Goal: Transaction & Acquisition: Register for event/course

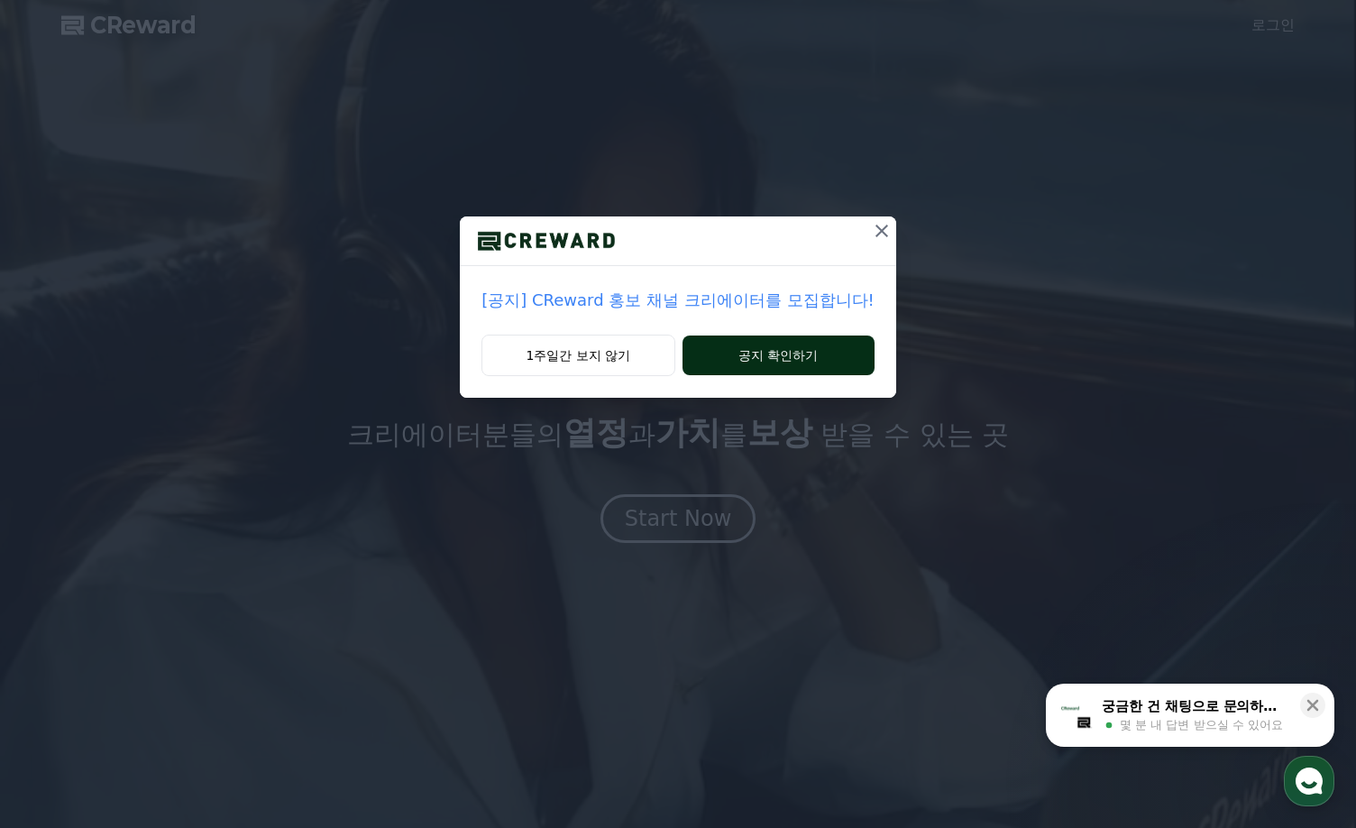
click at [763, 357] on button "공지 확인하기" at bounding box center [779, 355] width 192 height 40
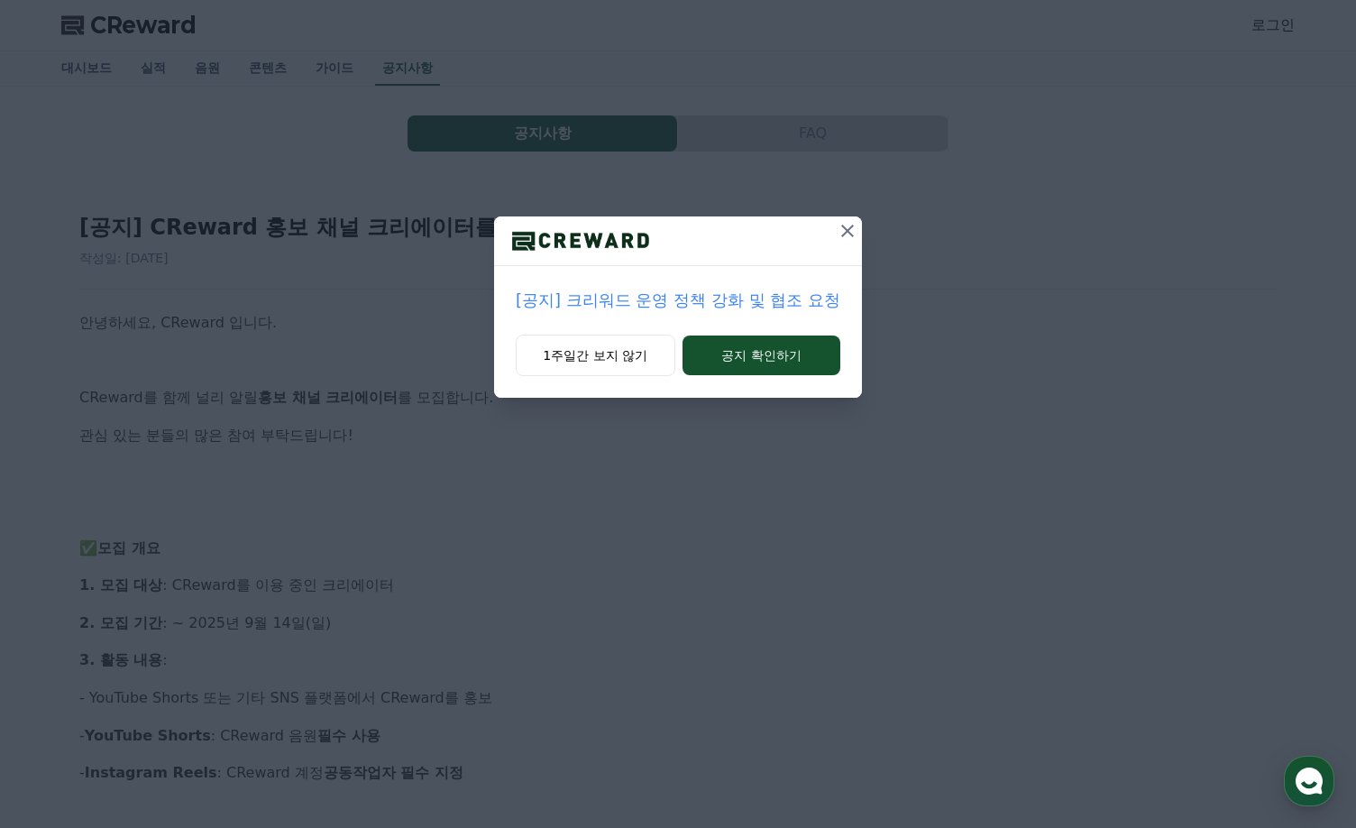
click at [839, 233] on icon at bounding box center [848, 231] width 22 height 22
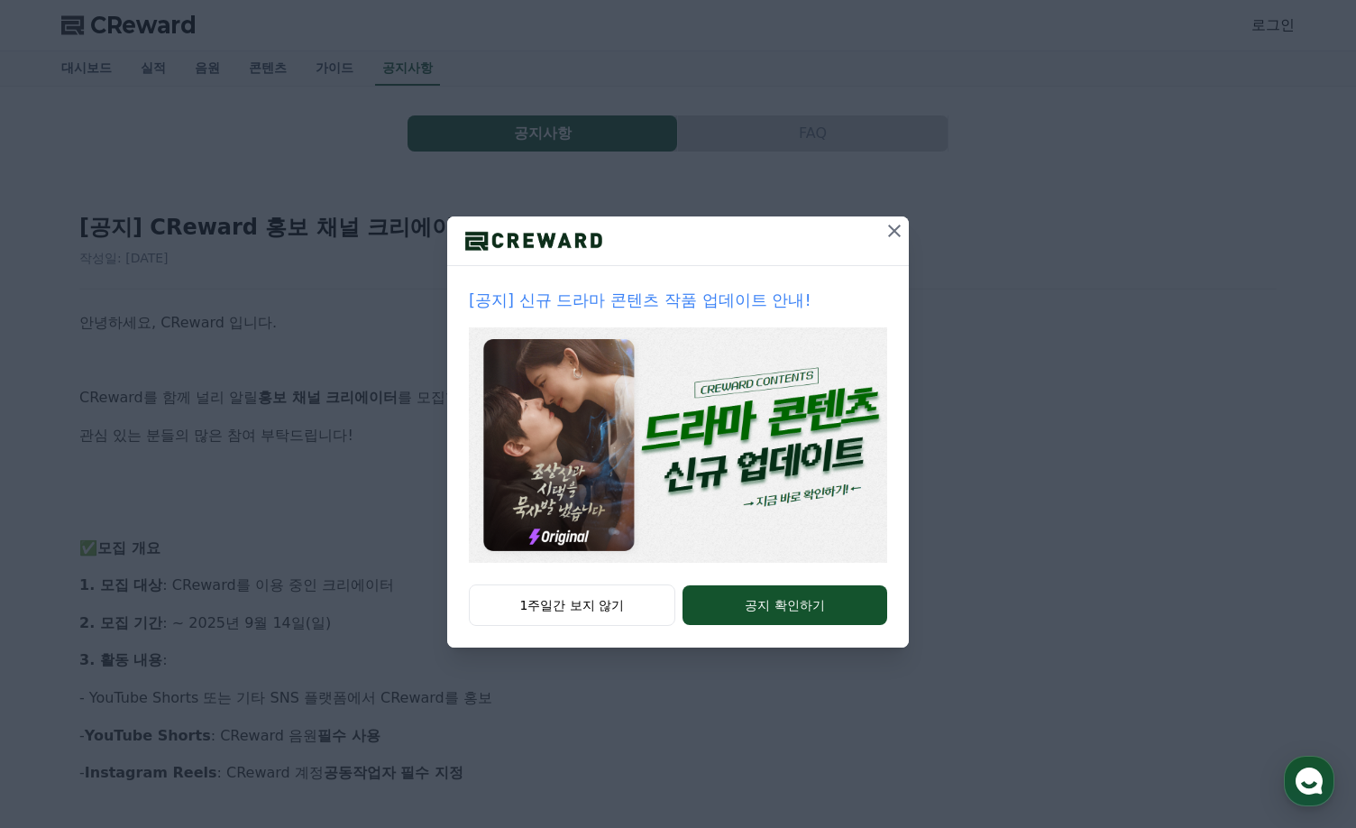
click at [885, 231] on icon at bounding box center [895, 231] width 22 height 22
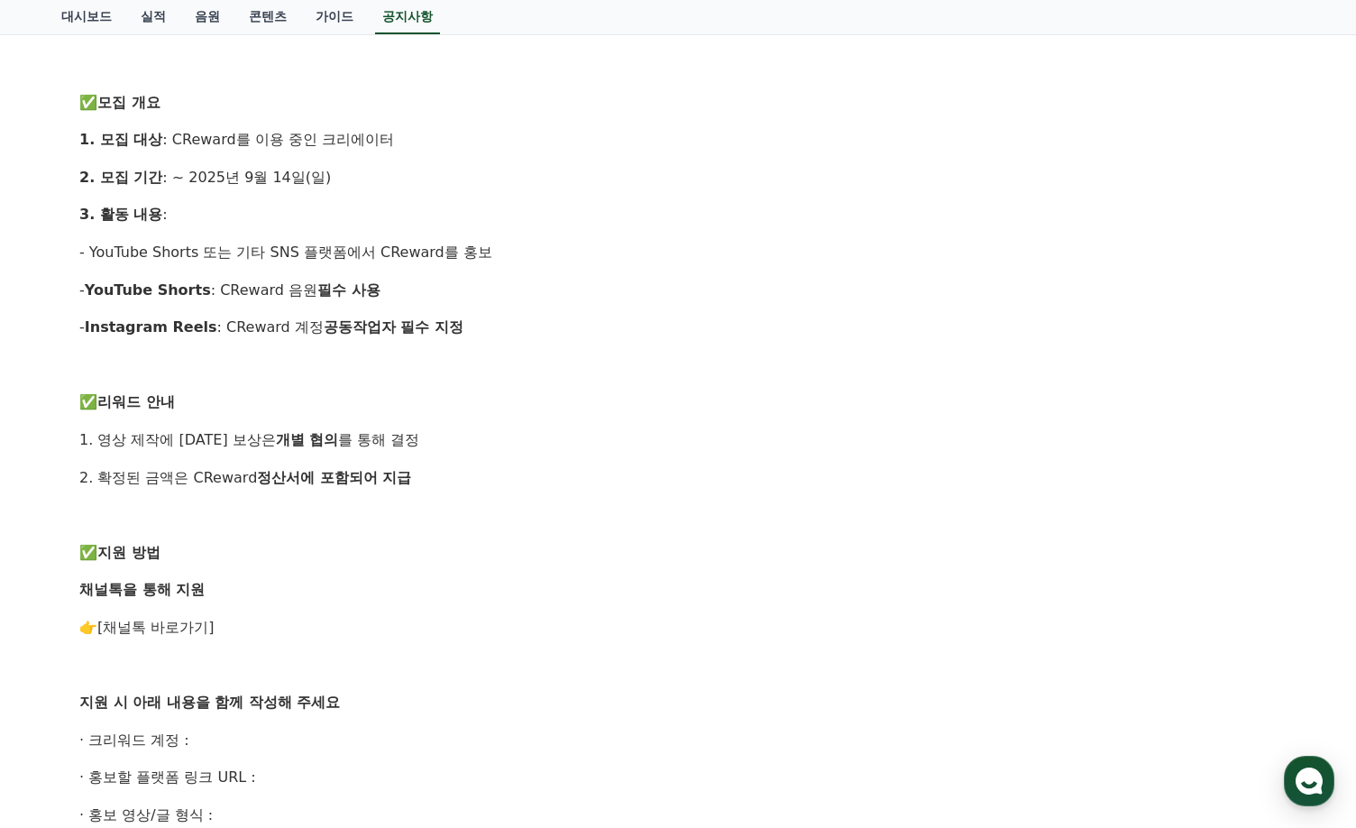
scroll to position [481, 0]
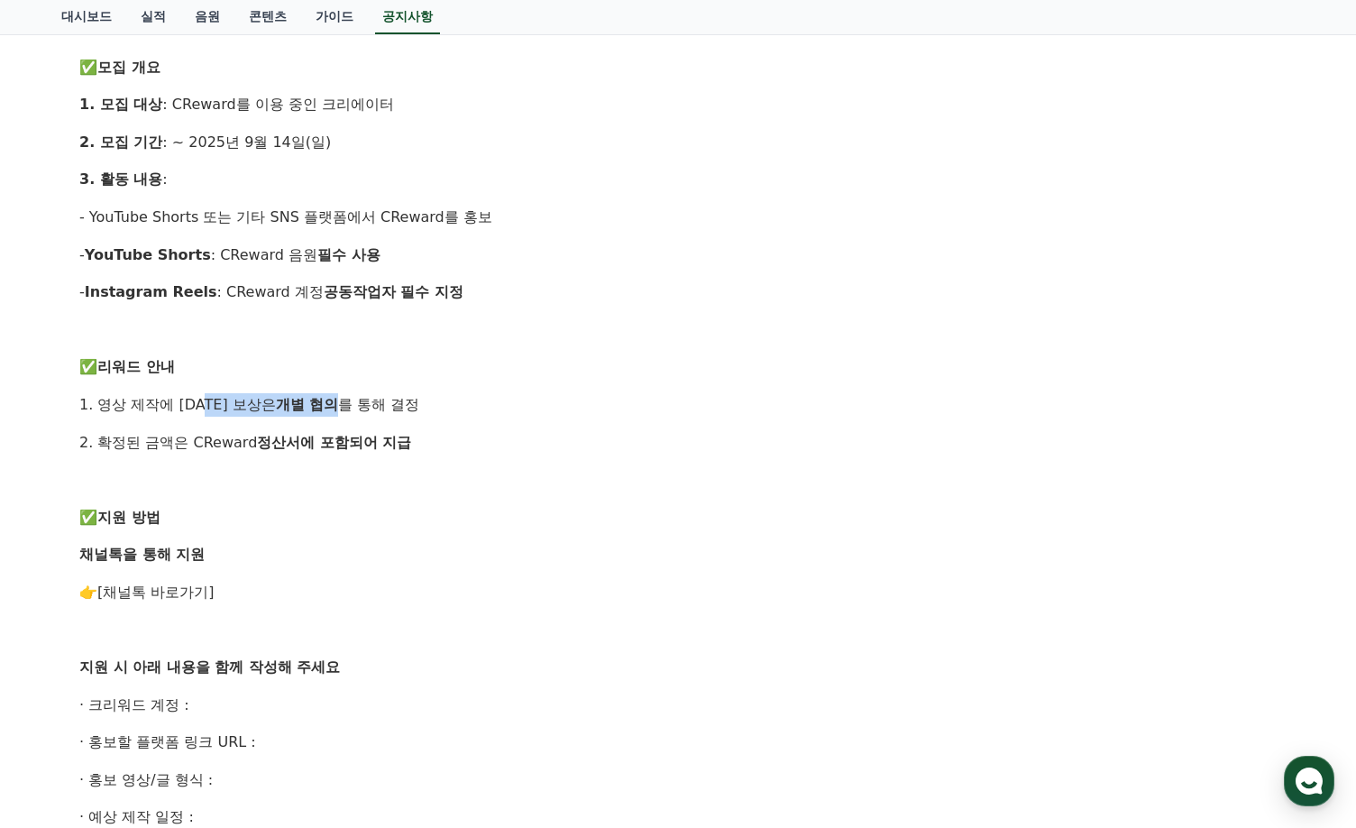
drag, startPoint x: 211, startPoint y: 407, endPoint x: 404, endPoint y: 406, distance: 193.0
click at [400, 406] on p "1. 영상 제작에 대한 보상은 개별 협의 를 통해 결정" at bounding box center [677, 404] width 1197 height 23
click at [412, 406] on p "1. 영상 제작에 대한 보상은 개별 협의 를 통해 결정" at bounding box center [677, 404] width 1197 height 23
drag, startPoint x: 200, startPoint y: 445, endPoint x: 400, endPoint y: 468, distance: 201.4
click at [349, 468] on div "안녕하세요, CReward 입니다. CReward를 함께 널리 알릴 홍보 채널 크리에이터 를 모집합니다. 관심 있는 분들의 많은 참여 부탁드립…" at bounding box center [677, 460] width 1197 height 1261
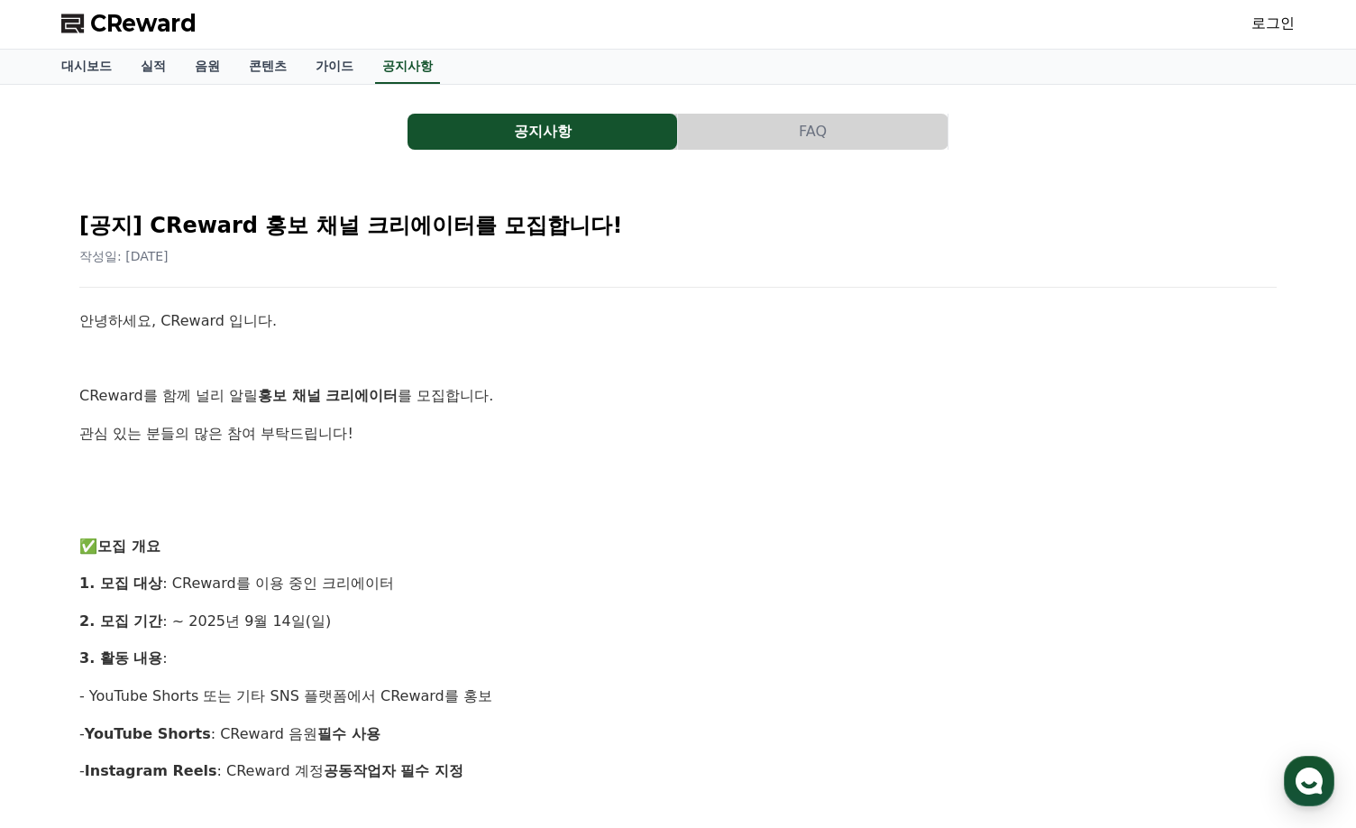
scroll to position [0, 0]
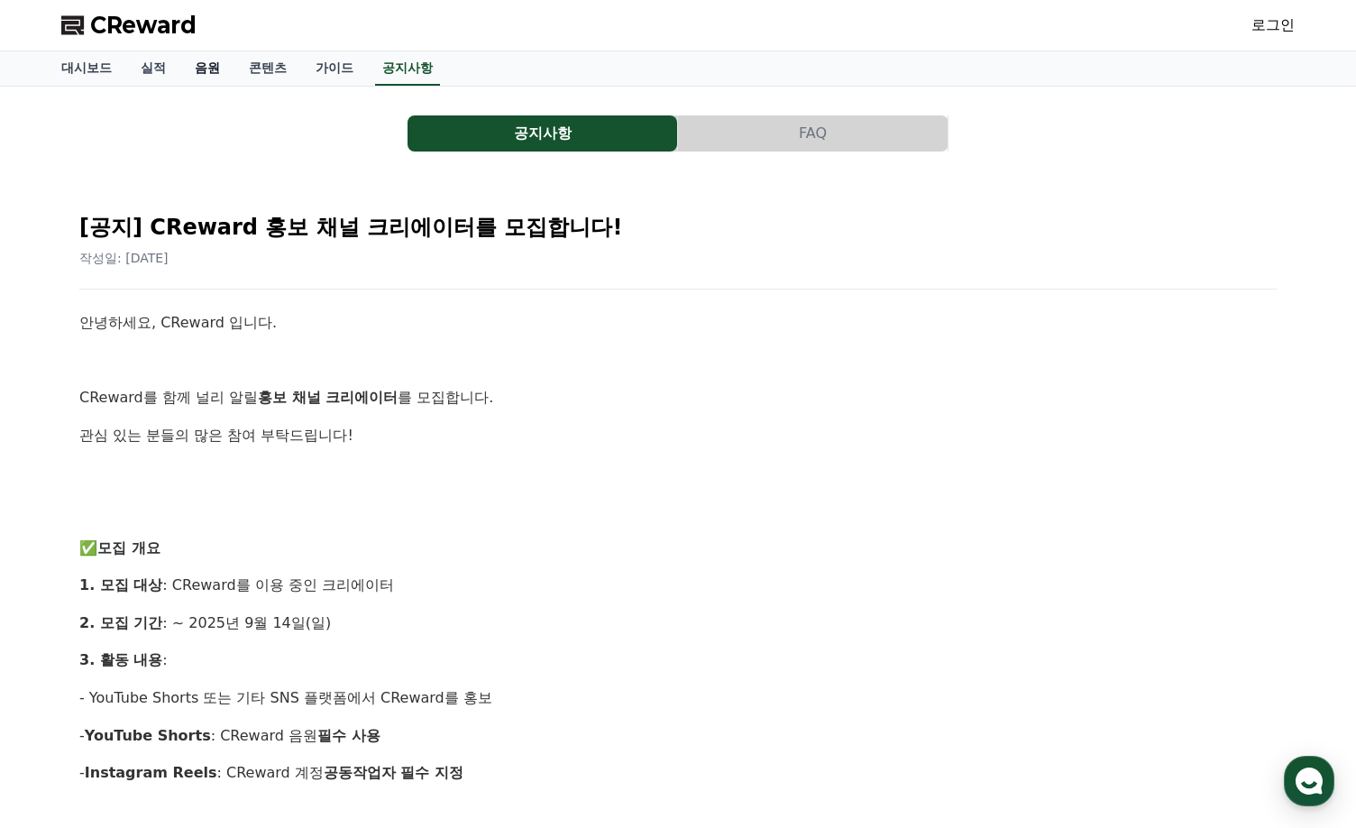
click at [201, 72] on link "음원" at bounding box center [207, 68] width 54 height 34
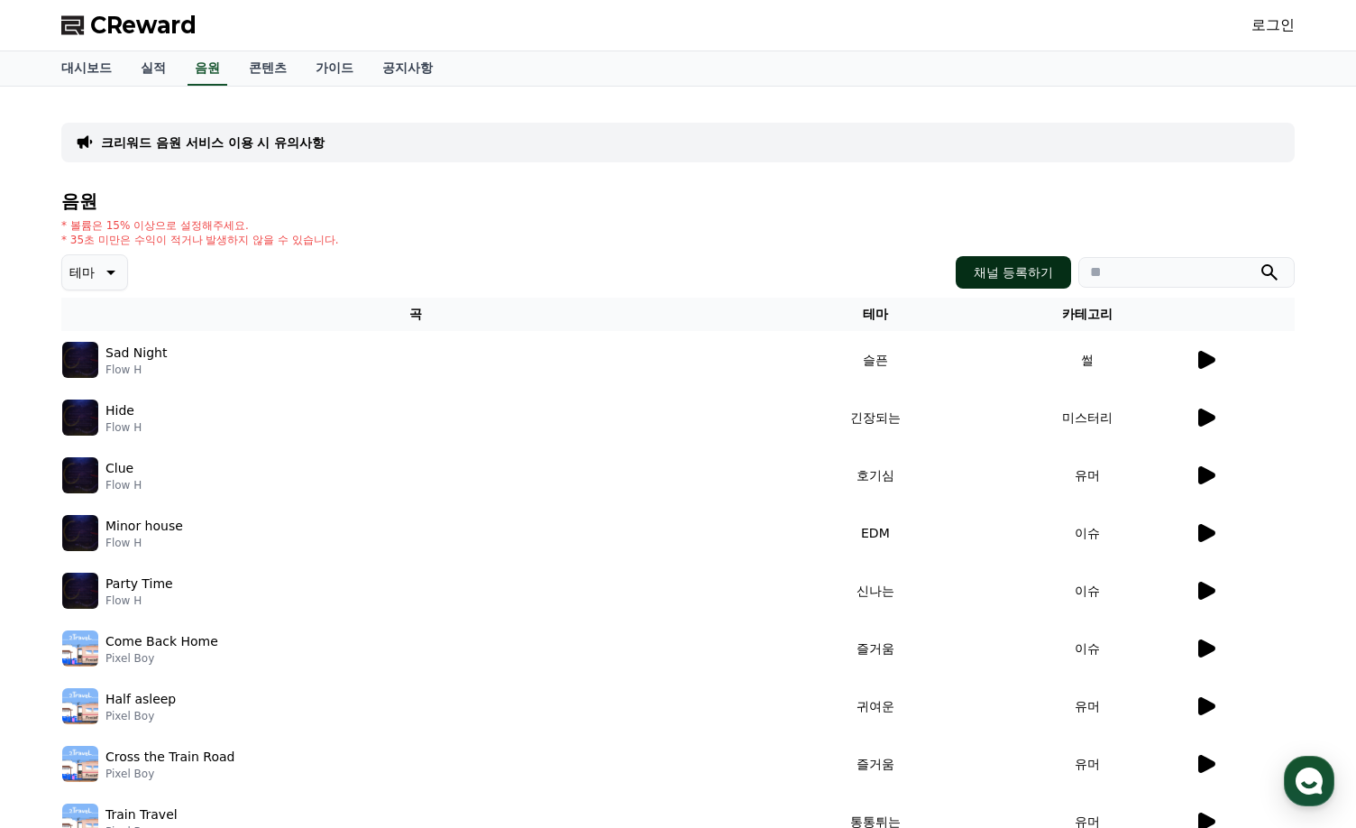
click at [1032, 260] on button "채널 등록하기" at bounding box center [1013, 272] width 115 height 32
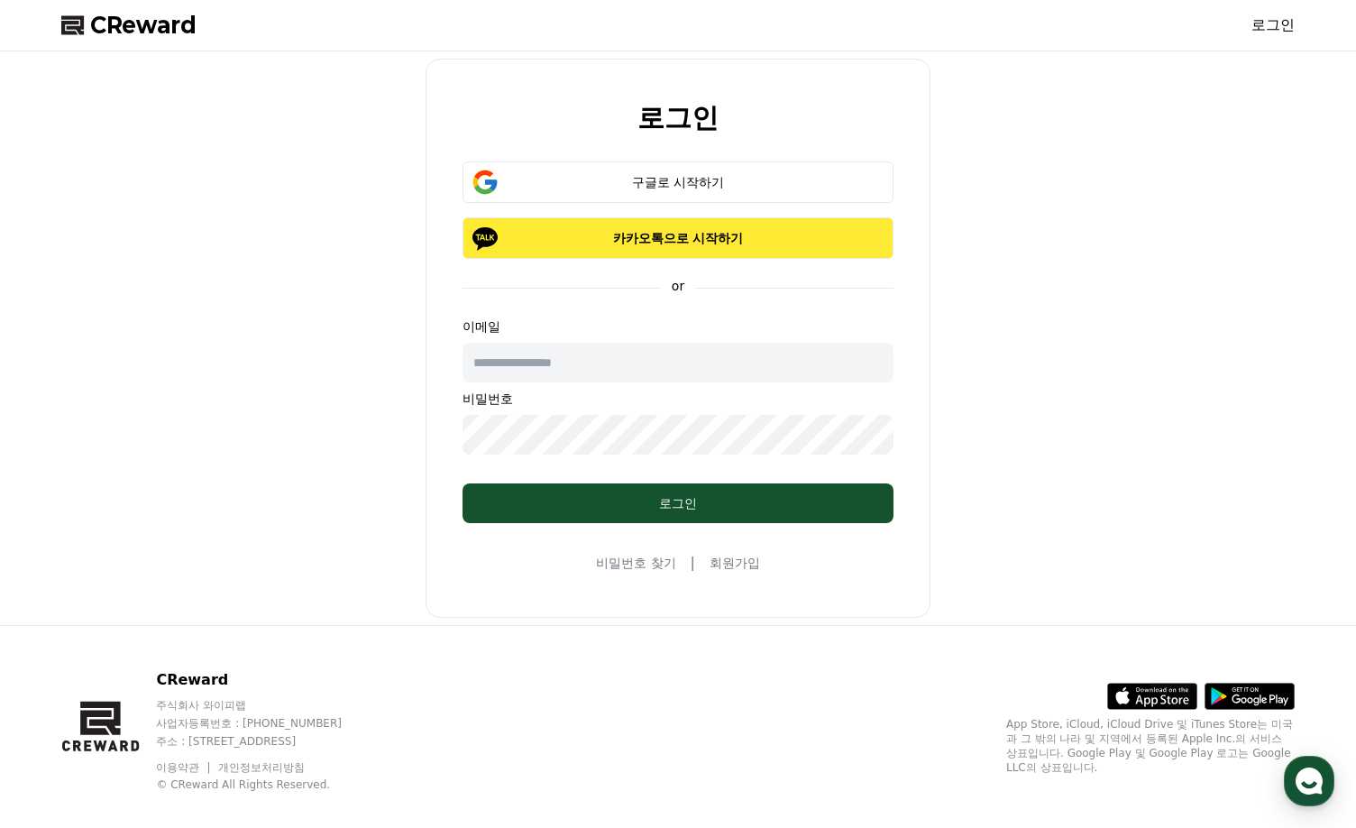
click at [676, 234] on p "카카오톡으로 시작하기" at bounding box center [678, 238] width 379 height 18
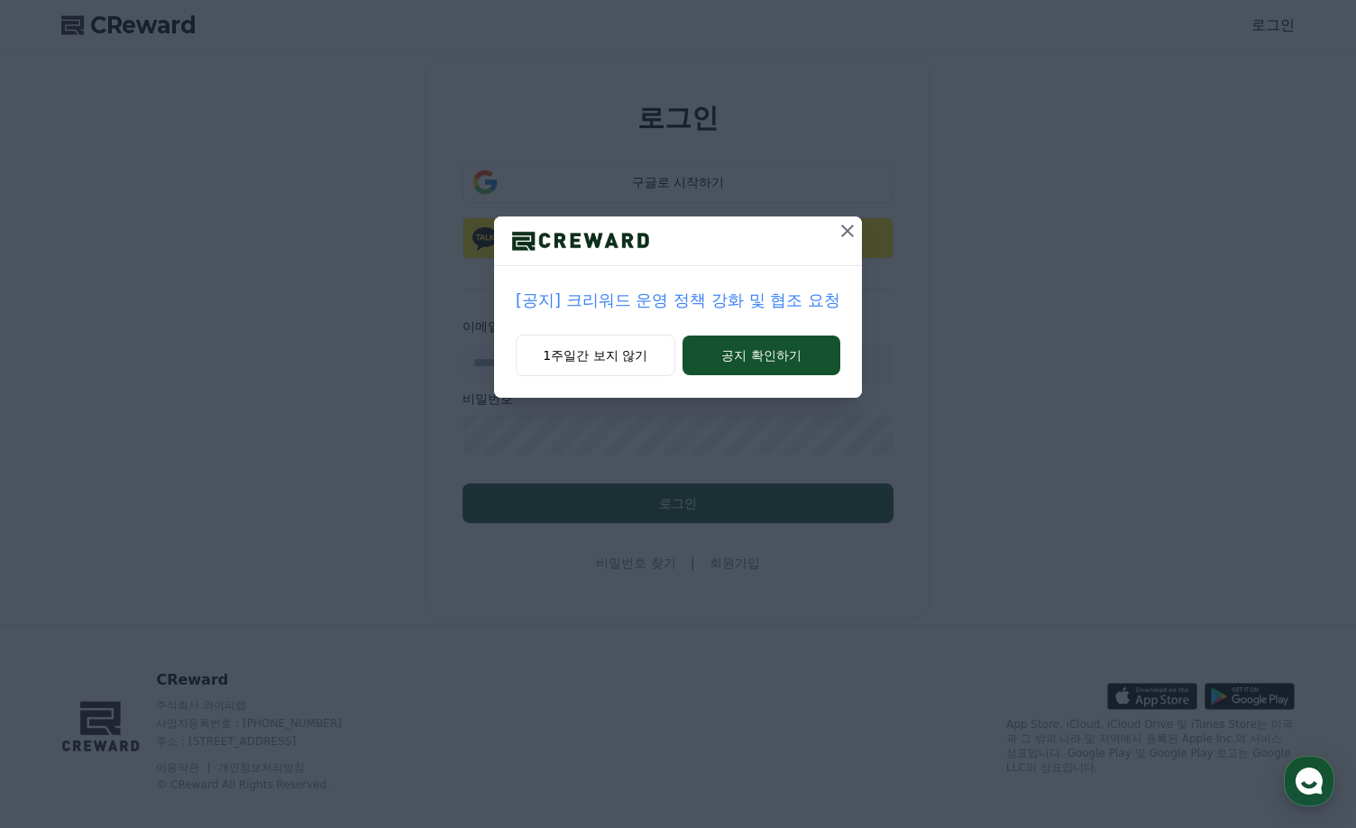
drag, startPoint x: 841, startPoint y: 229, endPoint x: 783, endPoint y: 230, distance: 58.6
click at [842, 229] on icon at bounding box center [848, 231] width 22 height 22
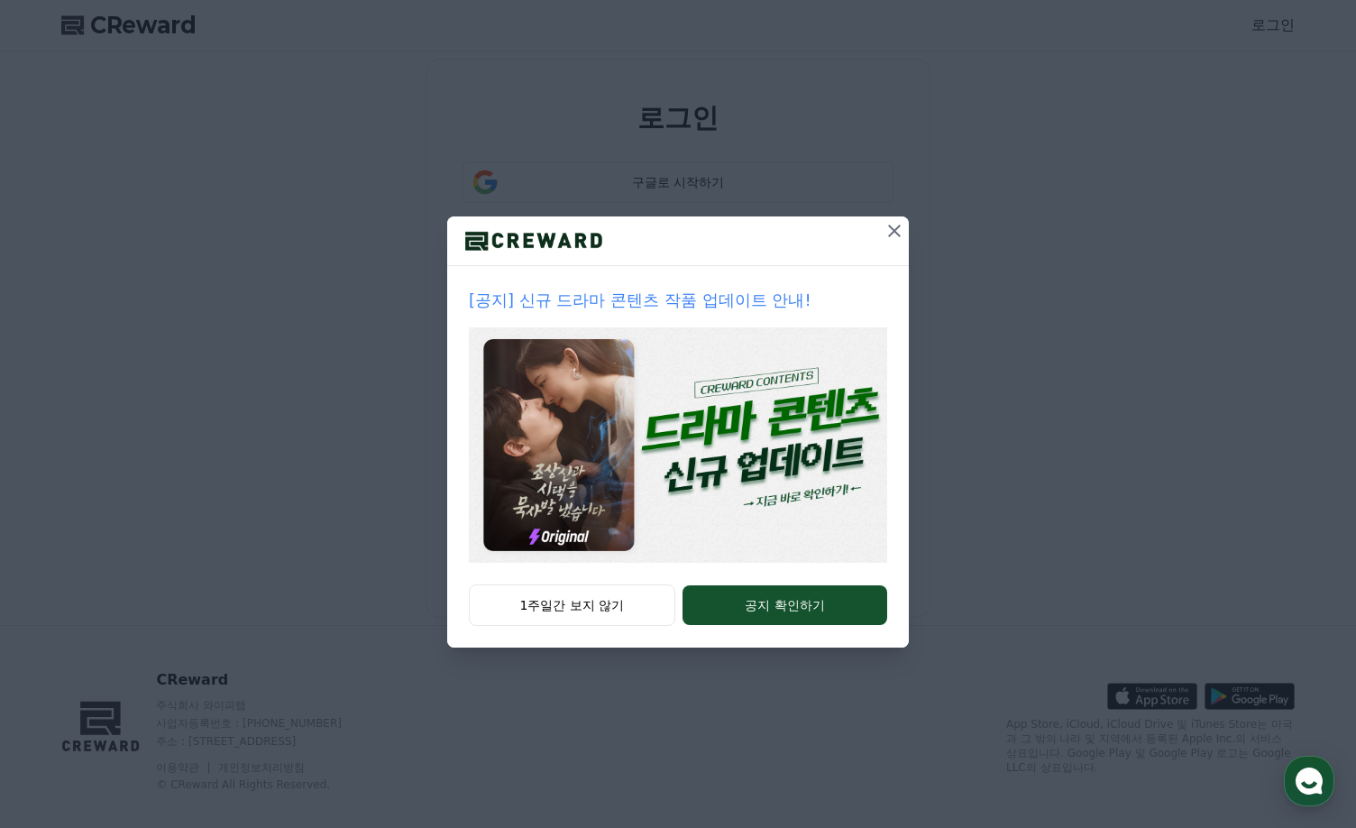
click at [897, 227] on icon at bounding box center [894, 231] width 13 height 13
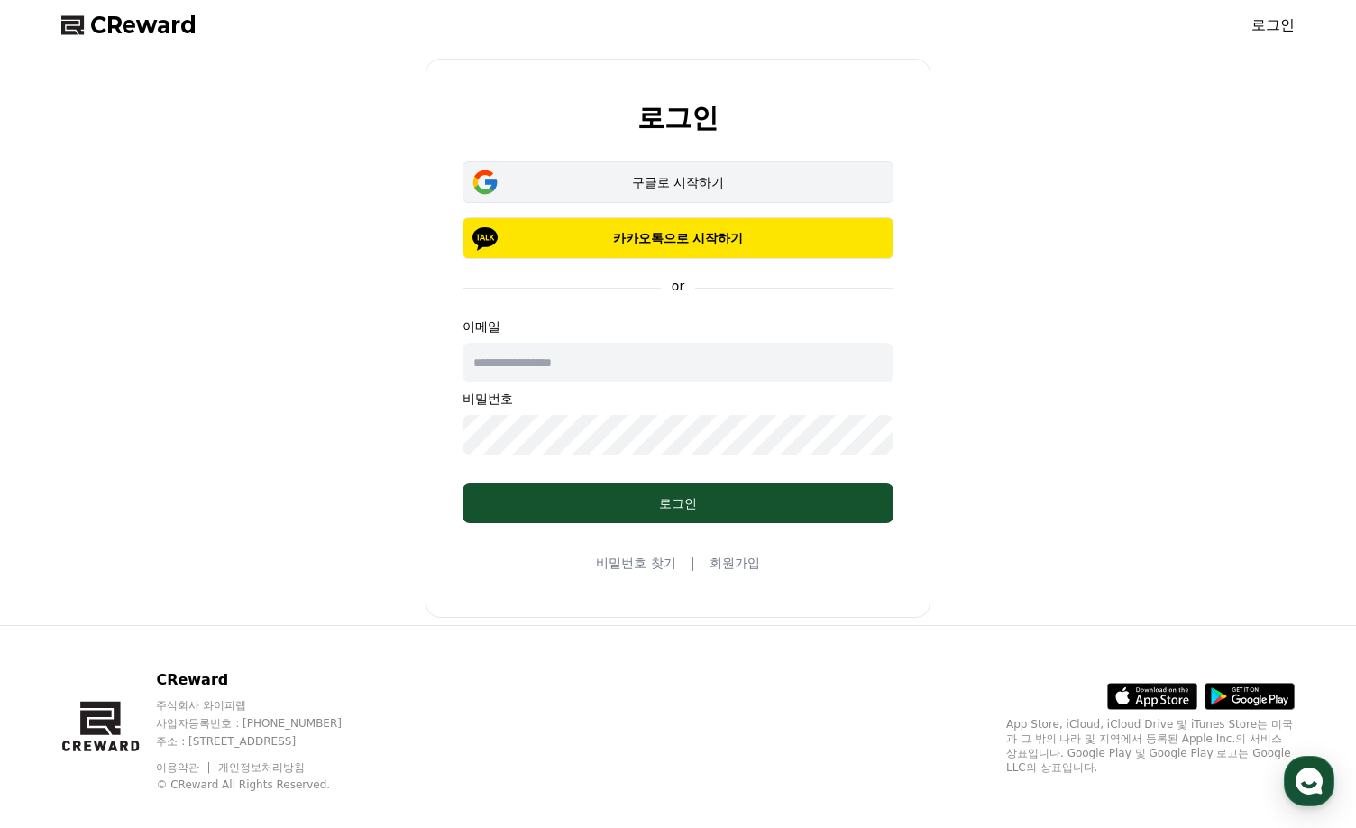
click at [812, 177] on div "구글로 시작하기" at bounding box center [678, 182] width 379 height 18
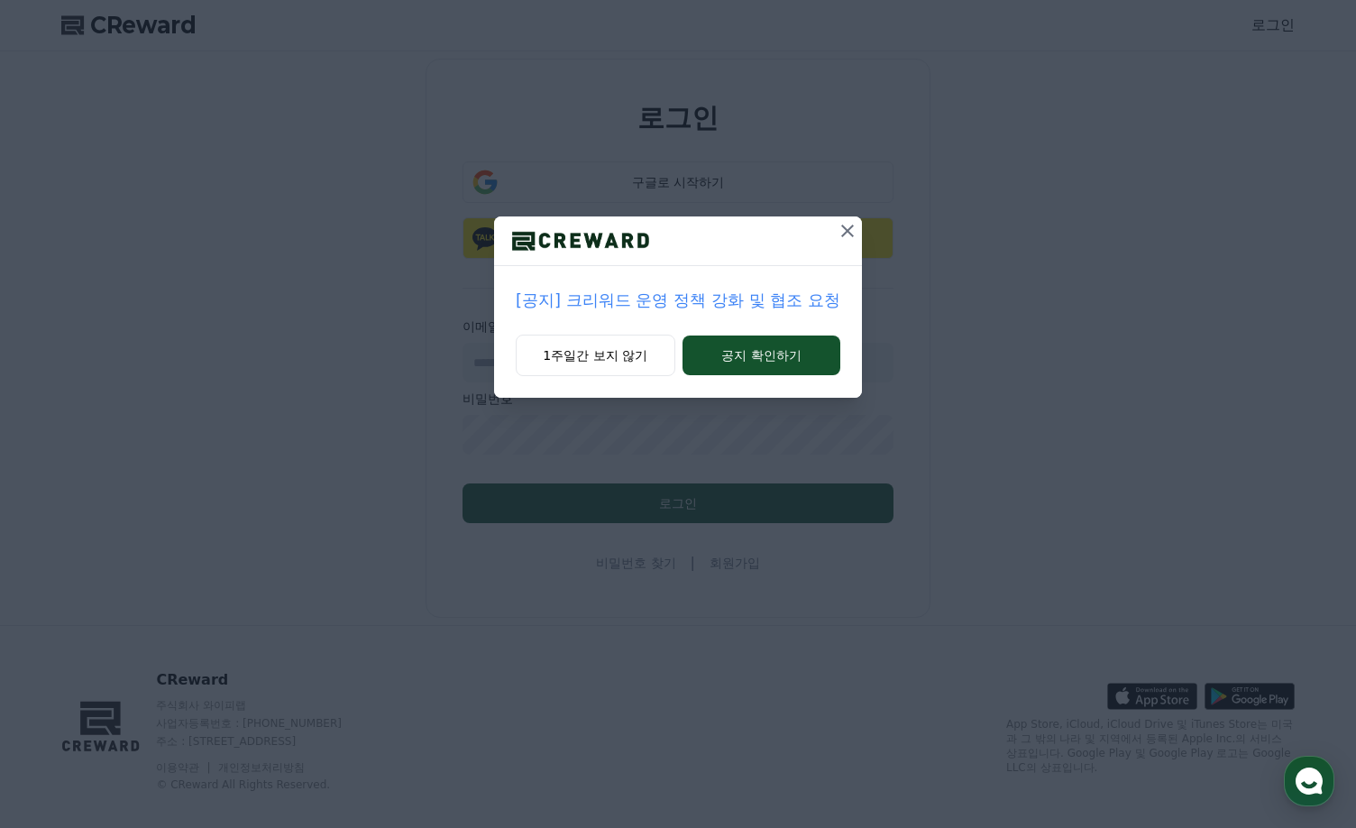
click at [837, 229] on icon at bounding box center [848, 231] width 22 height 22
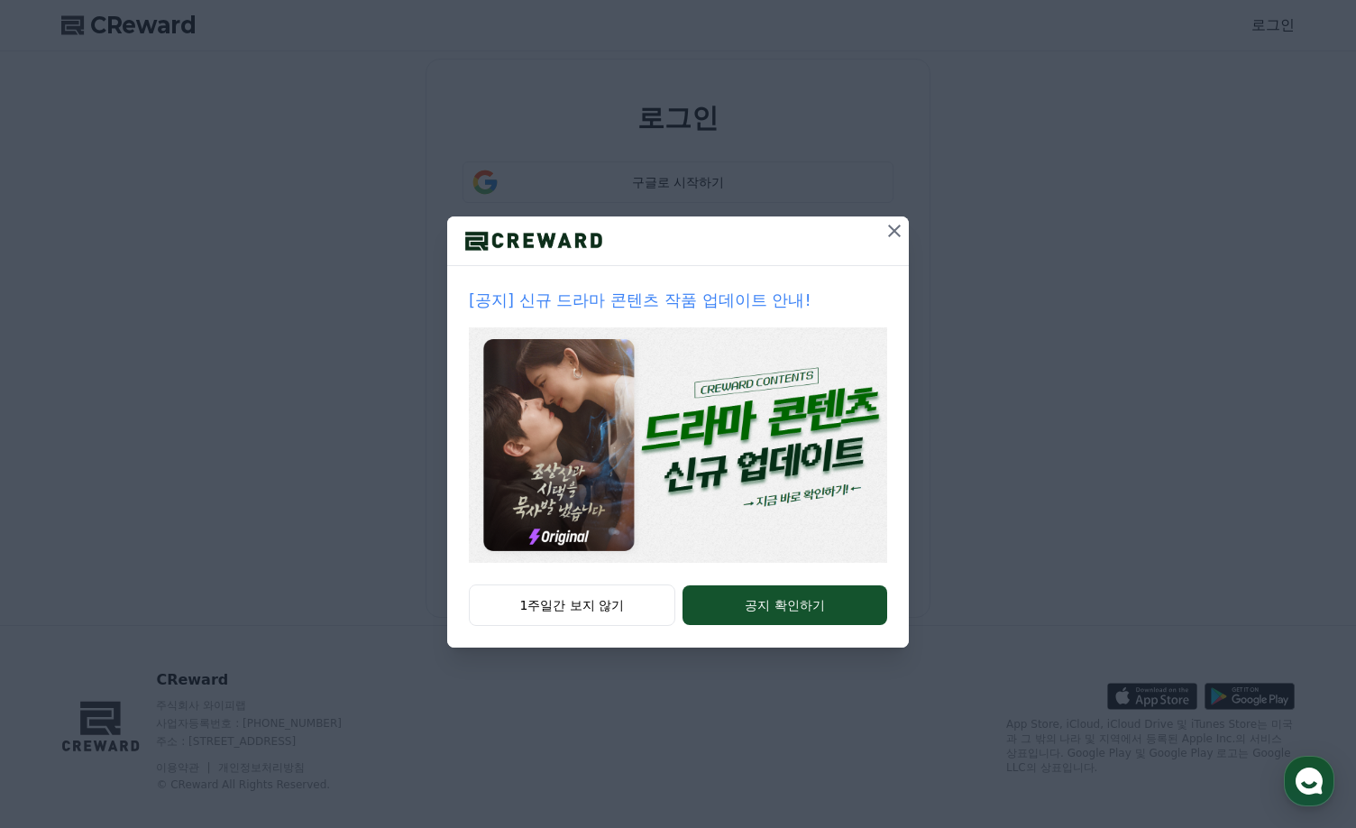
click at [888, 220] on icon at bounding box center [895, 231] width 22 height 22
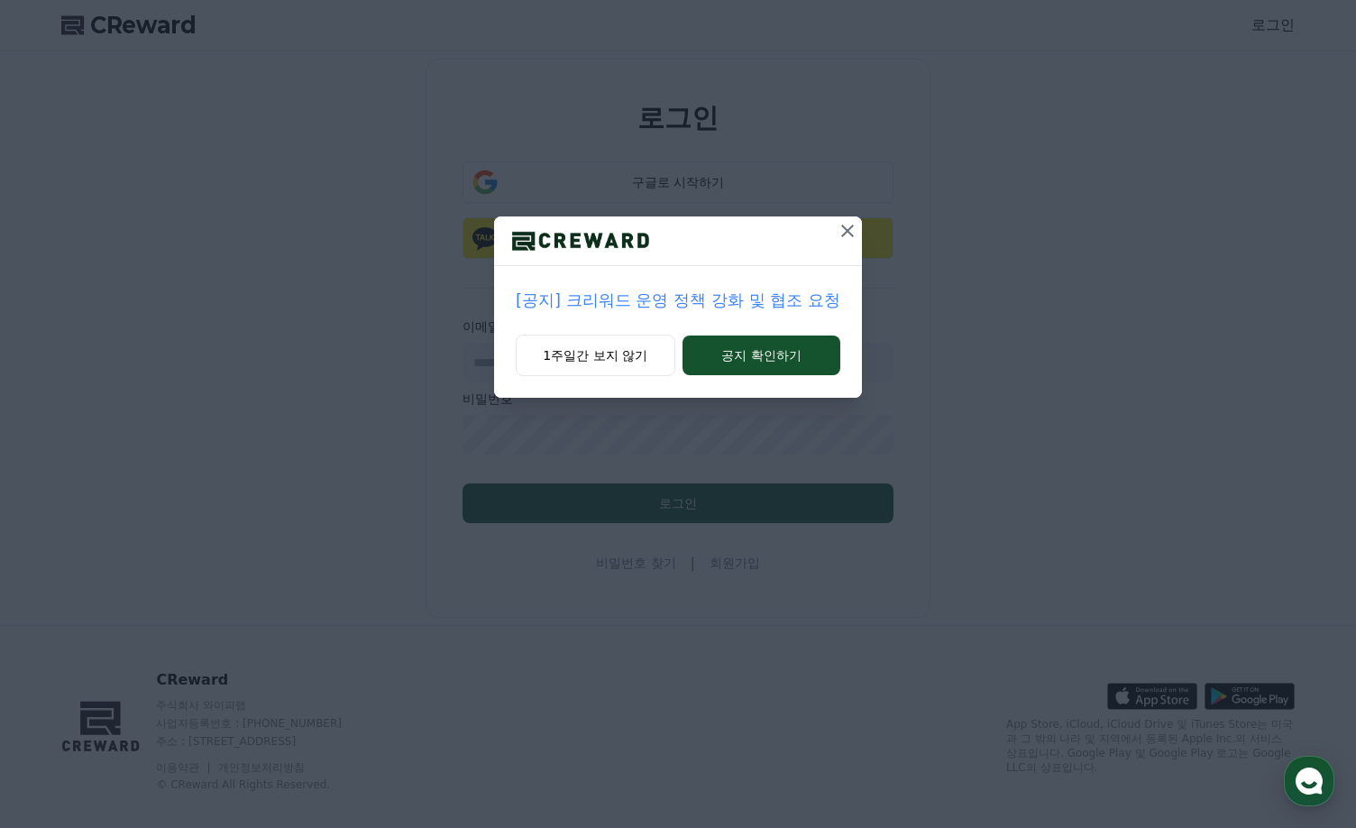
click at [848, 228] on icon at bounding box center [848, 231] width 22 height 22
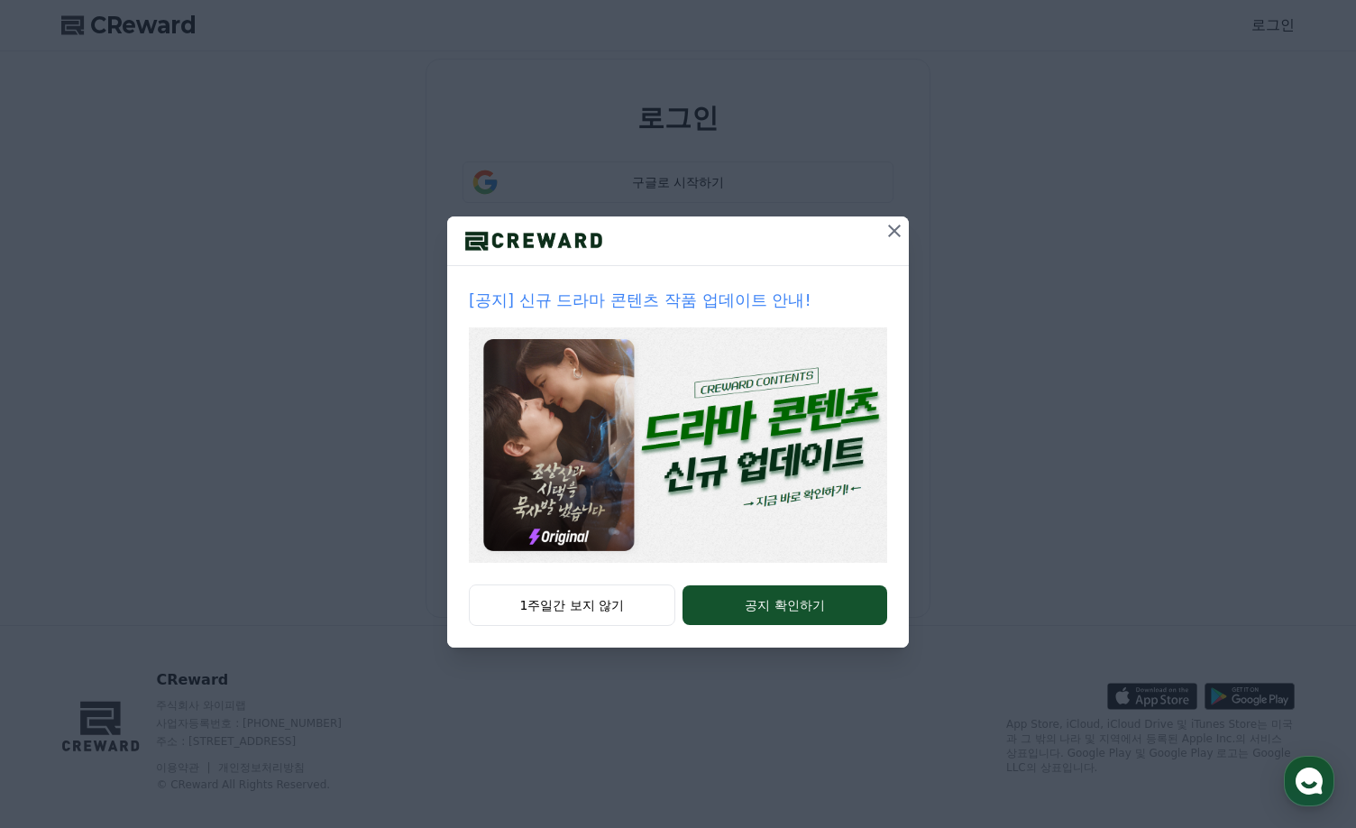
click at [888, 235] on icon at bounding box center [895, 231] width 22 height 22
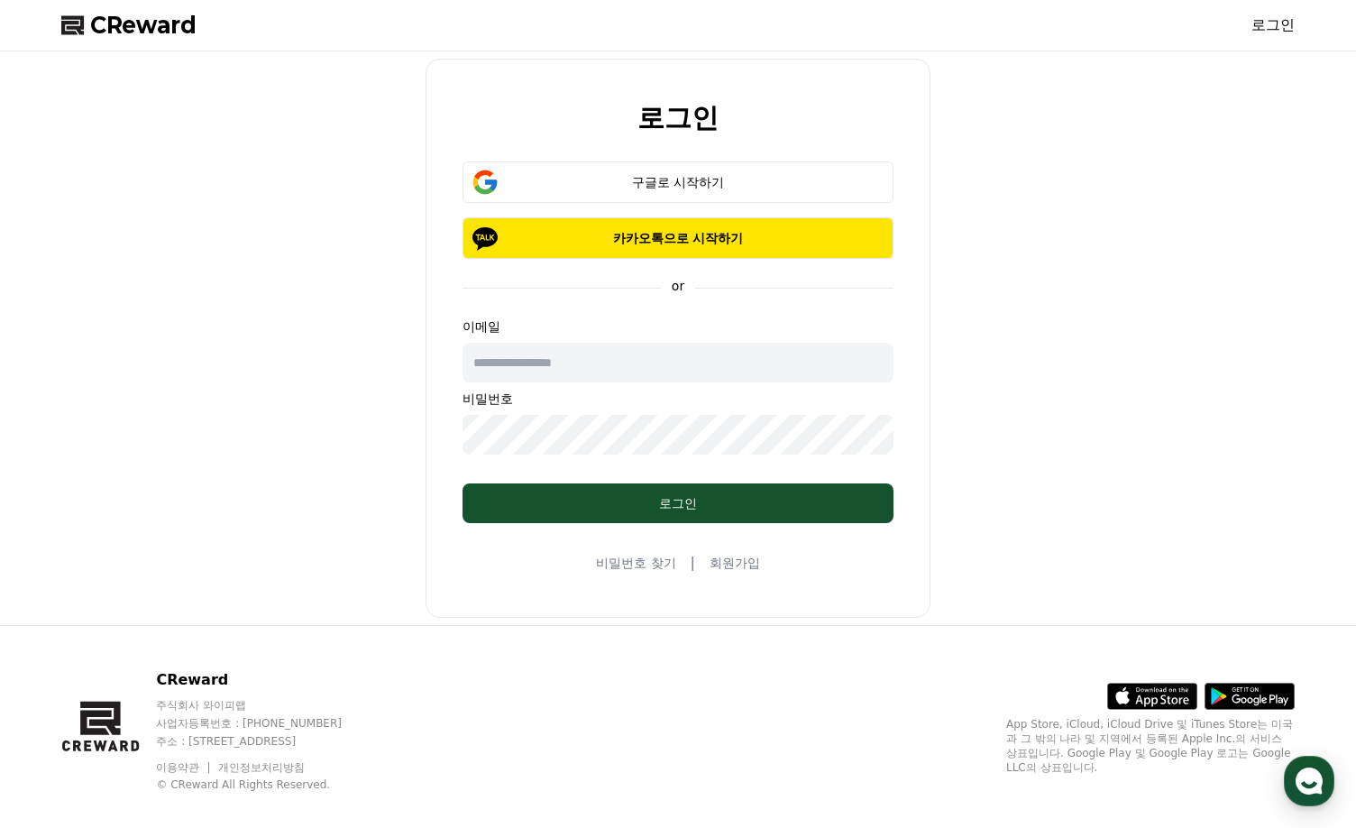
click at [1270, 265] on div "로그인 구글로 시작하기 카카오톡으로 시작하기 or 이메일 비밀번호 로그인 비밀번호 찾기 | 회원가입" at bounding box center [678, 338] width 1248 height 559
